Goal: Information Seeking & Learning: Learn about a topic

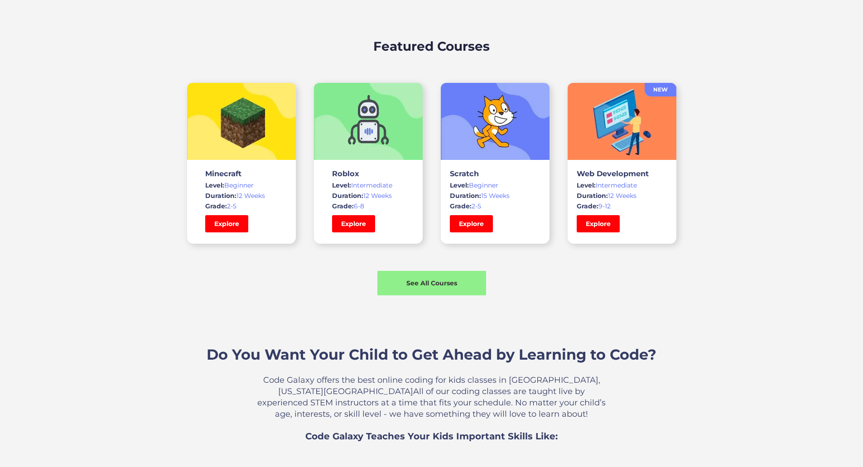
scroll to position [634, 0]
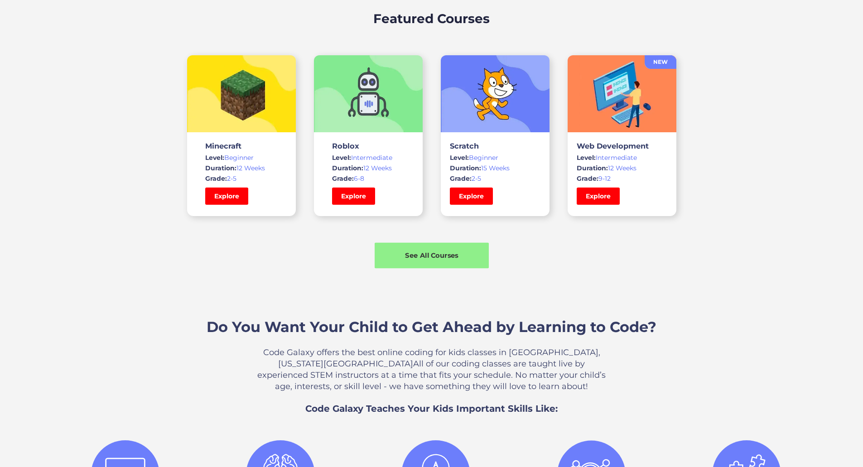
click at [426, 260] on div "See All Courses" at bounding box center [432, 255] width 114 height 10
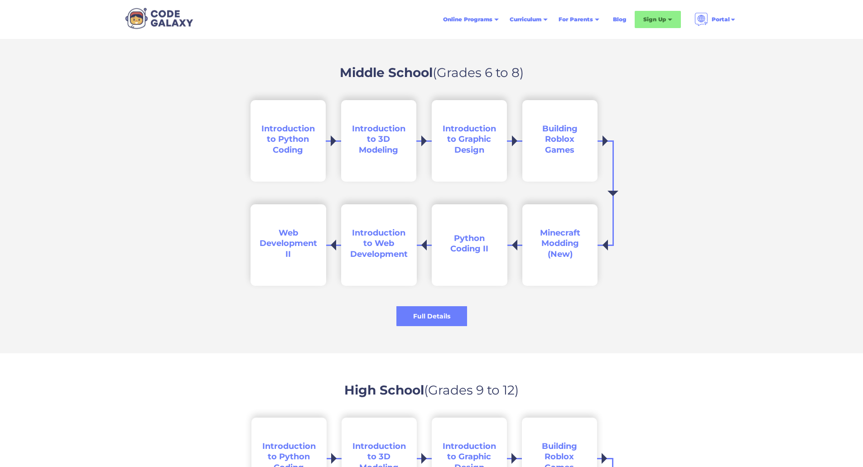
scroll to position [1268, 0]
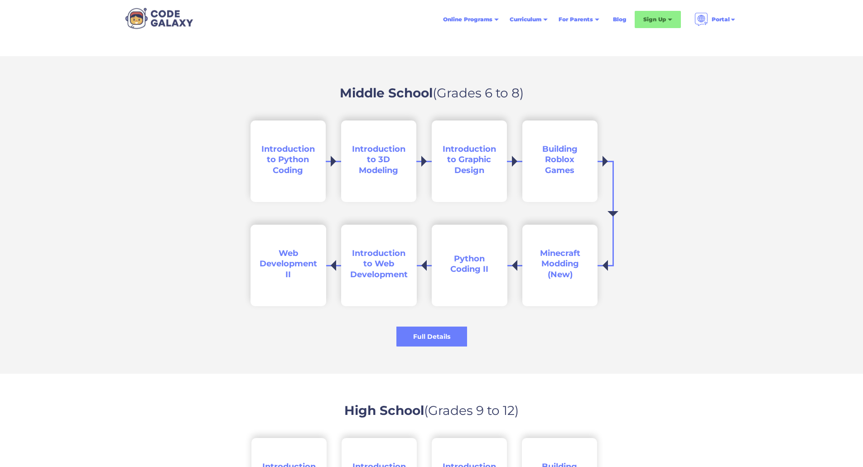
click at [284, 163] on span "Introduction to Python Coding" at bounding box center [287, 159] width 53 height 31
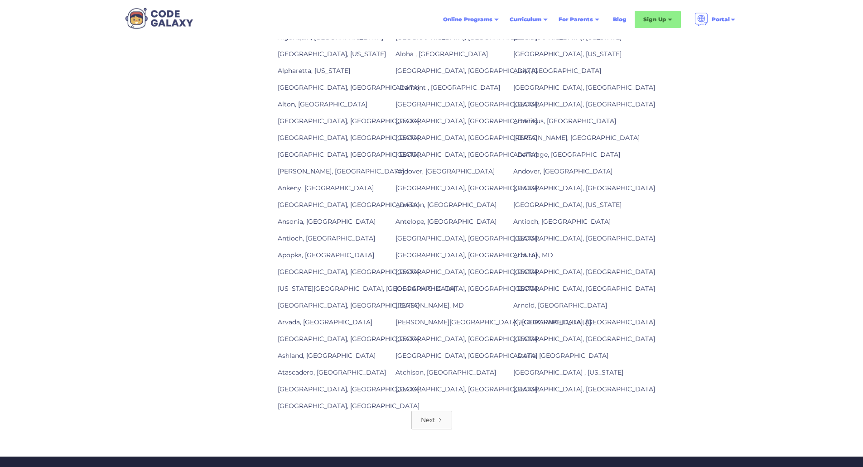
scroll to position [1042, 0]
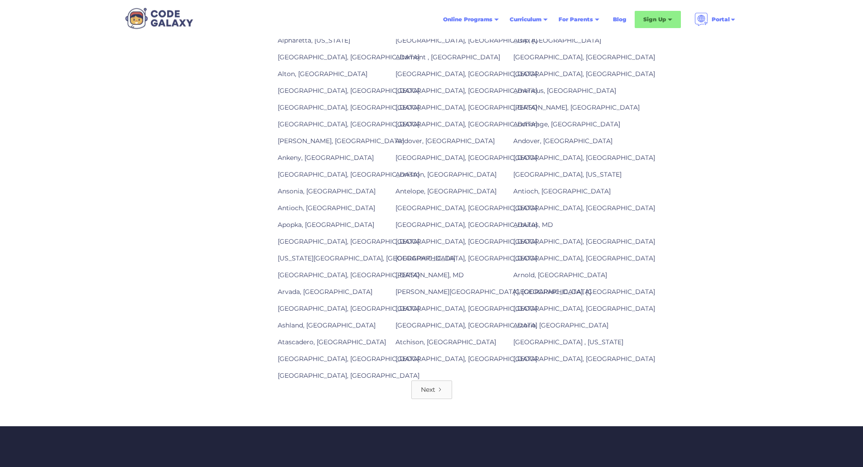
click at [423, 394] on div "Next" at bounding box center [428, 389] width 14 height 9
